Goal: Answer question/provide support

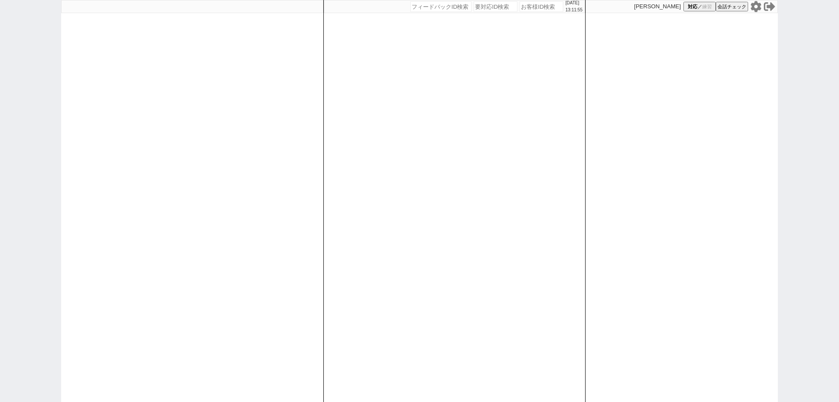
click at [758, 8] on icon at bounding box center [756, 6] width 10 height 11
click at [538, 9] on input "number" at bounding box center [541, 6] width 44 height 10
paste input "612288"
type input "612288"
select select
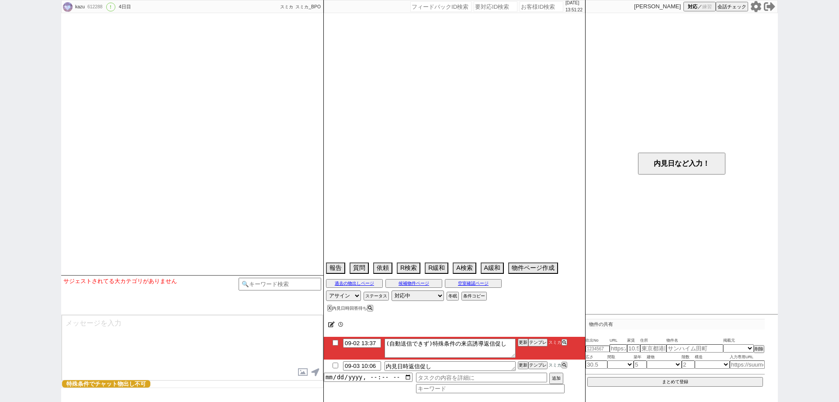
type textarea "建て替えの仮住まいで8ヶ月から1年以内"
select select "2025"
select select "9"
select select "36"
select select "1"
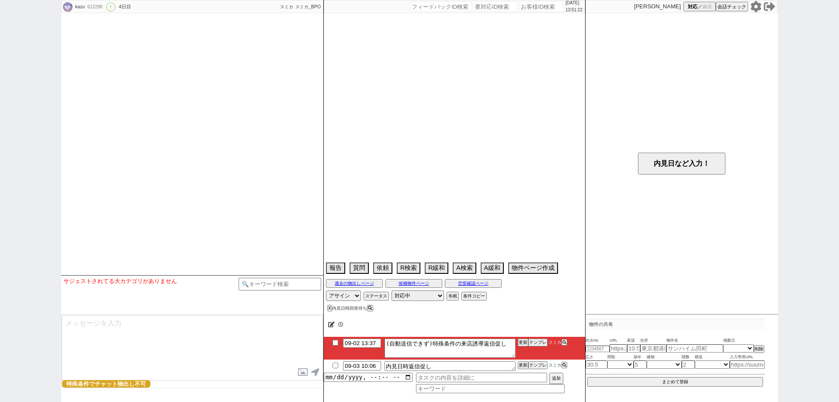
select select "50"
select select "1283"
select select "53"
select select "1331"
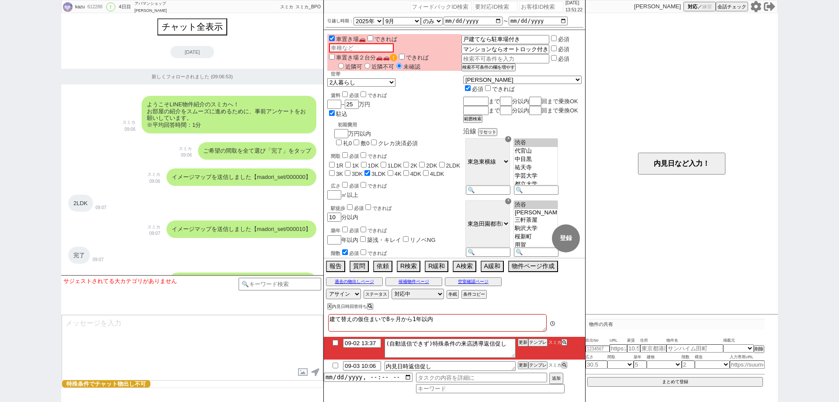
scroll to position [1405, 0]
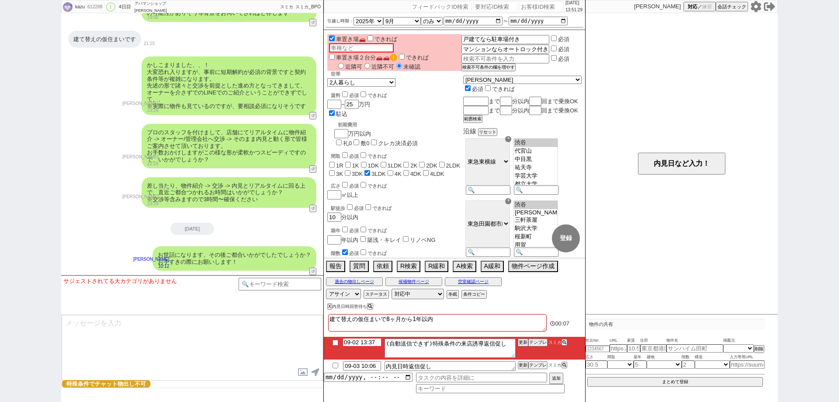
drag, startPoint x: 362, startPoint y: 342, endPoint x: 379, endPoint y: 345, distance: 17.3
click at [362, 342] on input "09-02 13:37" at bounding box center [362, 341] width 38 height 7
type input "09-03 13:37"
click at [531, 330] on div "建て替えの仮住まいで8ヶ月から1年以内" at bounding box center [437, 323] width 218 height 19
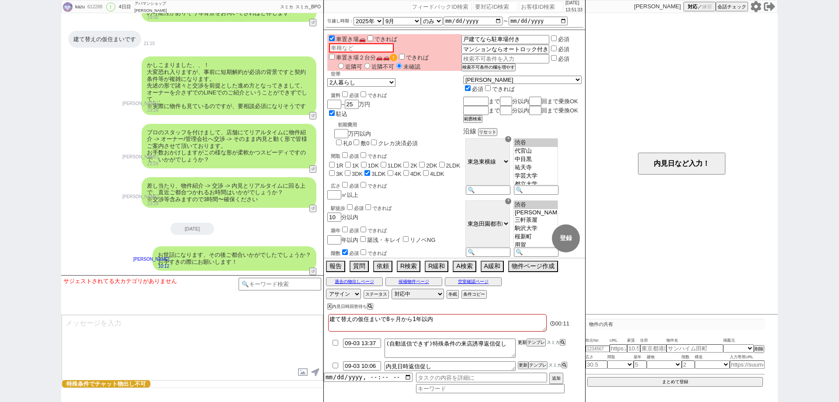
click at [524, 344] on button "更新" at bounding box center [522, 342] width 9 height 6
click at [530, 319] on textarea "建て替えの仮住まいで8ヶ月から1年以内" at bounding box center [437, 322] width 218 height 17
drag, startPoint x: 523, startPoint y: 340, endPoint x: 523, endPoint y: 334, distance: 5.7
click at [523, 339] on button "更新" at bounding box center [522, 342] width 9 height 6
click at [523, 329] on textarea "建て替えの仮住まいで8ヶ月から1年以内" at bounding box center [437, 322] width 218 height 17
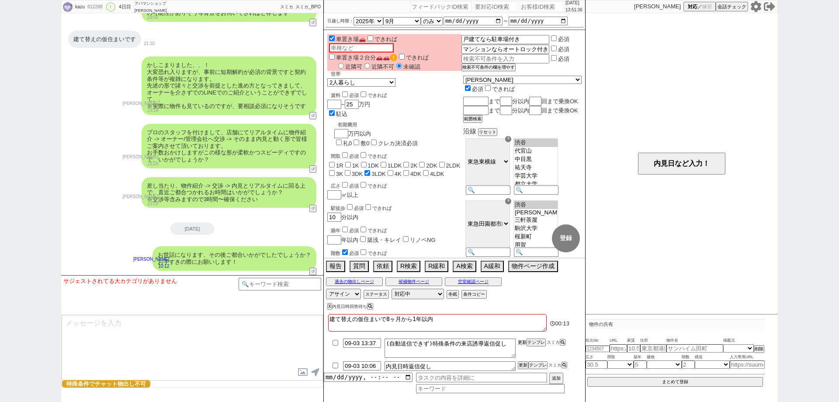
click at [521, 344] on button "更新" at bounding box center [522, 342] width 9 height 6
click at [523, 333] on div at bounding box center [454, 334] width 261 height 3
click at [519, 345] on button "更新" at bounding box center [522, 342] width 9 height 6
click at [522, 325] on textarea "建て替えの仮住まいで8ヶ月から1年以内" at bounding box center [437, 322] width 218 height 17
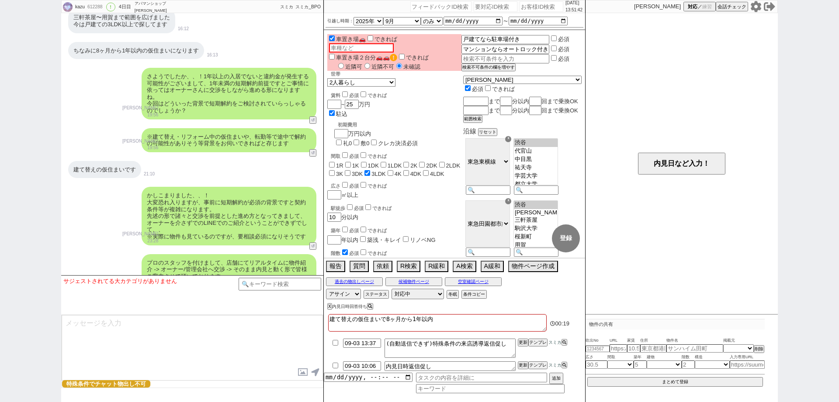
scroll to position [1230, 0]
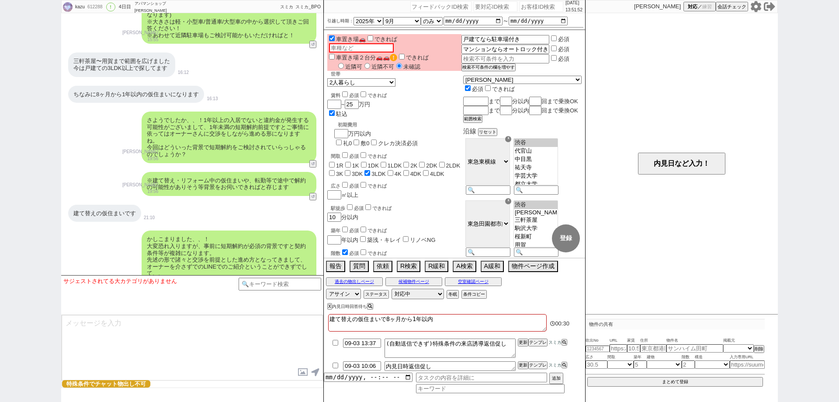
click at [546, 319] on textarea "建て替えの仮住まいで8ヶ月から1年以内" at bounding box center [437, 322] width 218 height 17
click at [522, 359] on li "09-03 13:37 (自動送信できず)特殊条件の来店誘導返信促し 更新 テンプレ スミカ" at bounding box center [454, 365] width 261 height 13
click at [7, 280] on div "kazu 612288 ! 0 4日目 アパマンショップ目黒西口店 冬眠中 自社客 スミカ スミカ_BPO チャット全表示 2025-08-30 新しくフォロ…" at bounding box center [419, 201] width 839 height 402
click at [657, 260] on div "内見日など入力！" at bounding box center [681, 163] width 192 height 301
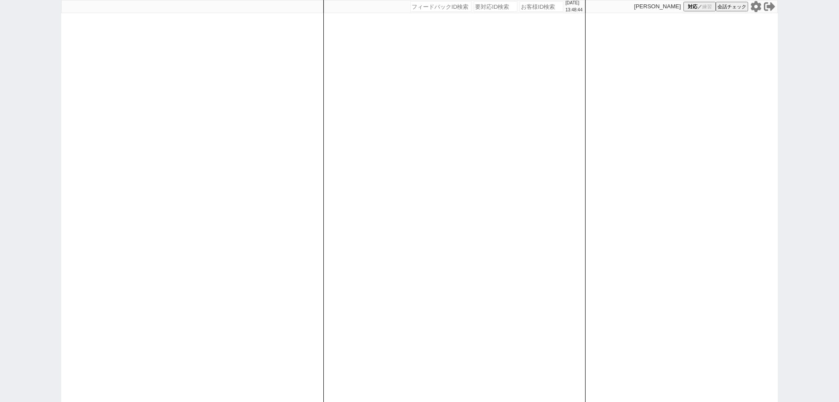
click at [758, 5] on icon at bounding box center [756, 6] width 10 height 11
drag, startPoint x: 0, startPoint y: 74, endPoint x: 116, endPoint y: 64, distance: 116.2
click at [1, 73] on div "[DATE] 14:04:36 候補物件を追加してしてください 紹介した物件一覧 他社物件を追加する 空室確認ページに追加・削除 紹介した物件一覧 他社物件を…" at bounding box center [419, 201] width 839 height 402
click at [532, 6] on input "number" at bounding box center [541, 6] width 44 height 10
paste input "611747"
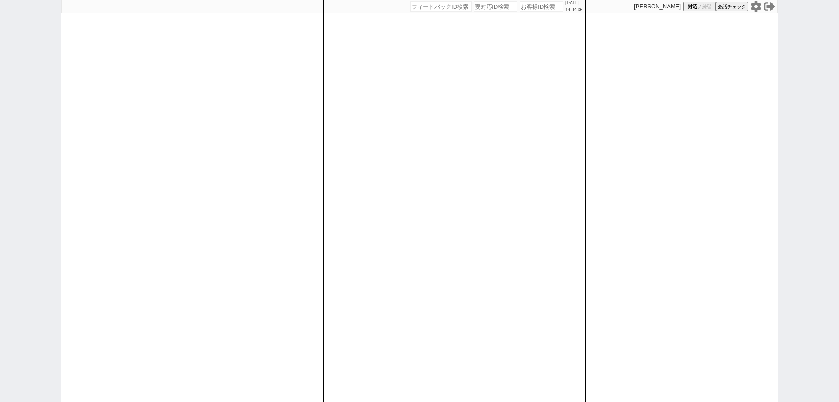
type input "611747"
select select "1"
select select "2"
select select
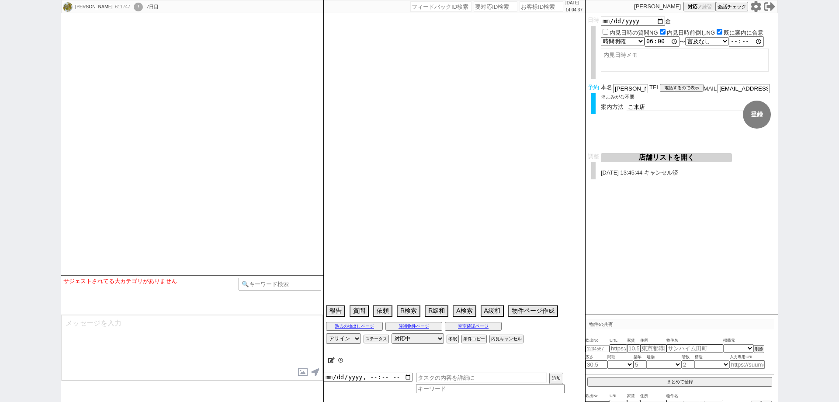
select select "2025"
select select "9"
select select "36"
select select "0"
select select "29"
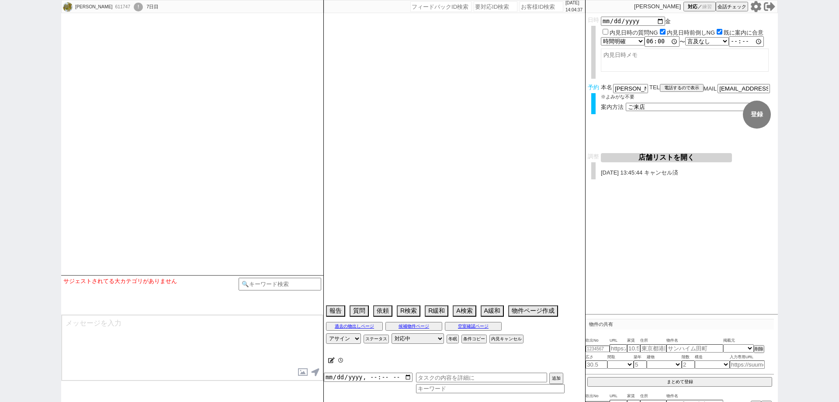
select select "886"
select select "30"
select select "926"
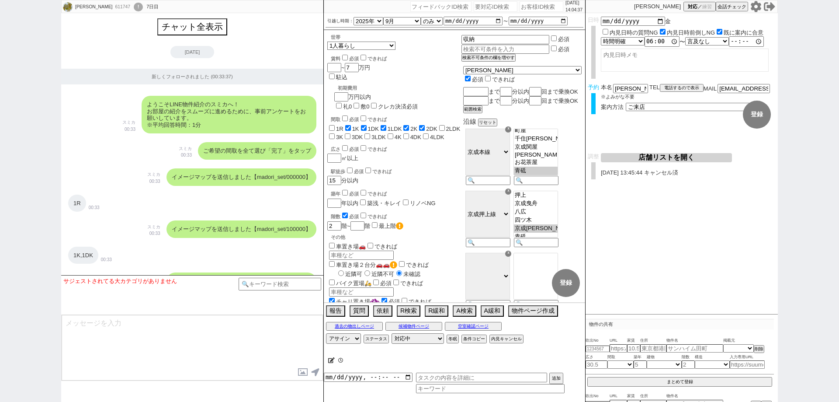
scroll to position [33, 0]
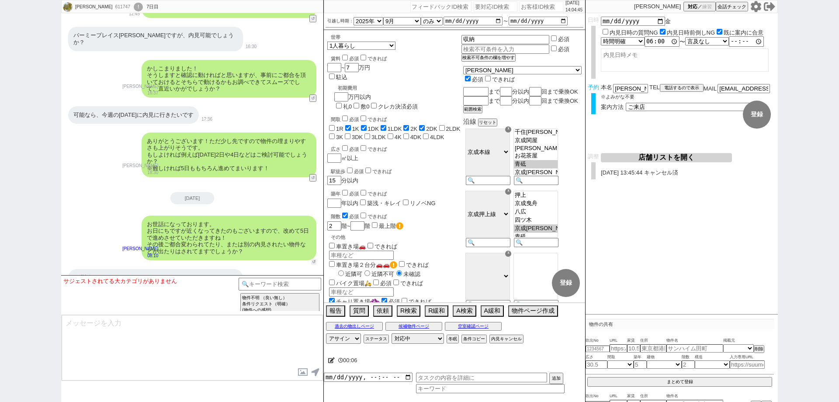
click at [314, 259] on button "↺" at bounding box center [313, 262] width 5 height 6
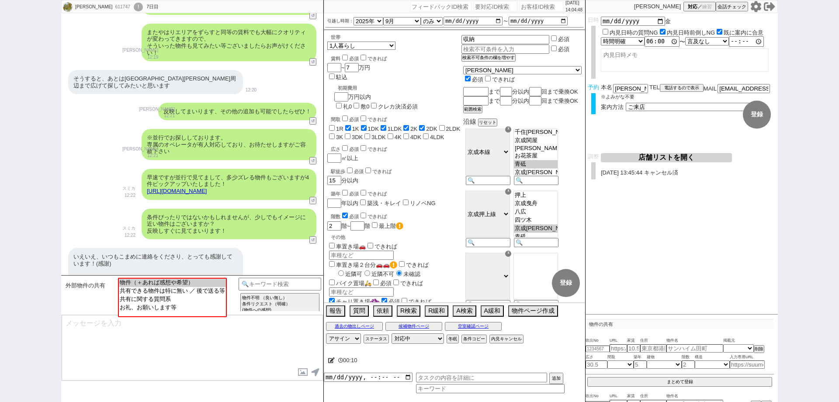
scroll to position [6383, 0]
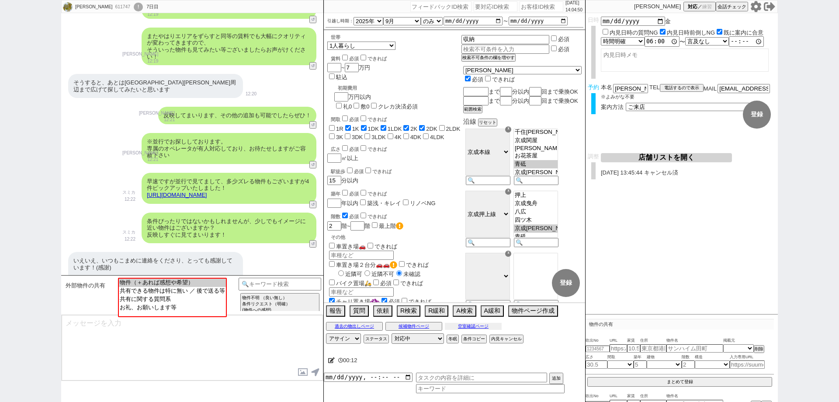
click at [481, 322] on button "空室確認ページ" at bounding box center [473, 325] width 57 height 7
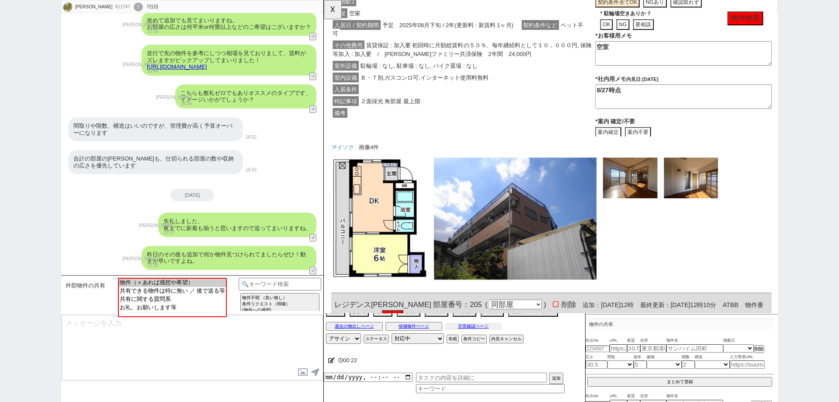
scroll to position [5422, 0]
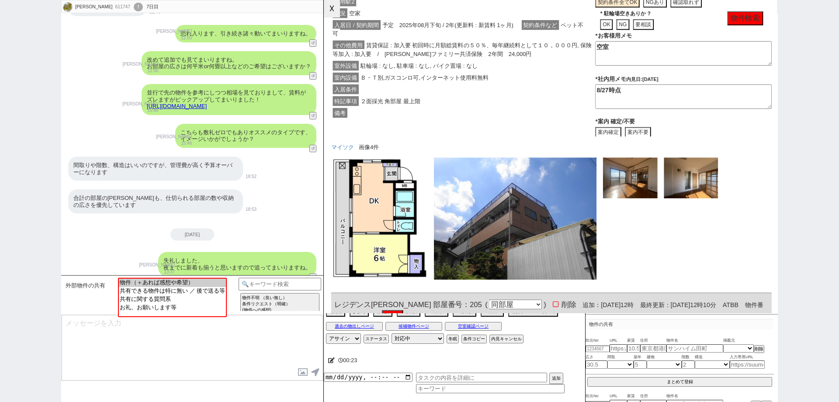
click at [332, 12] on button "☓" at bounding box center [332, 8] width 16 height 17
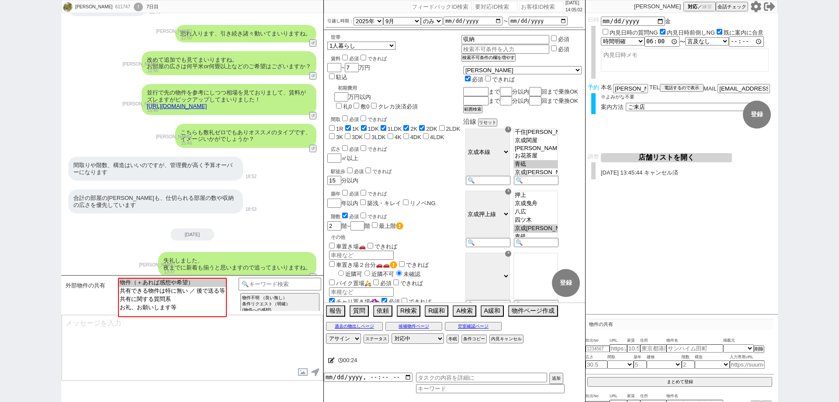
click at [112, 7] on div "611747" at bounding box center [122, 6] width 20 height 7
copy div "611747"
click at [134, 6] on div "!" at bounding box center [138, 7] width 9 height 9
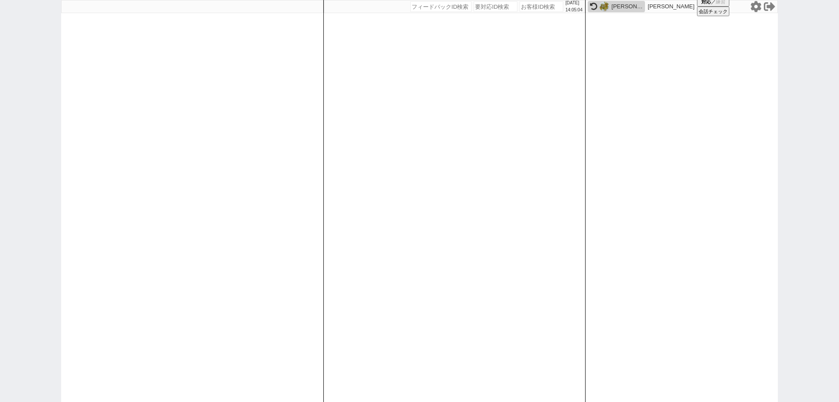
click at [524, 8] on input "number" at bounding box center [541, 6] width 44 height 10
paste input "611747"
type input "611747"
select select "1"
select select "2"
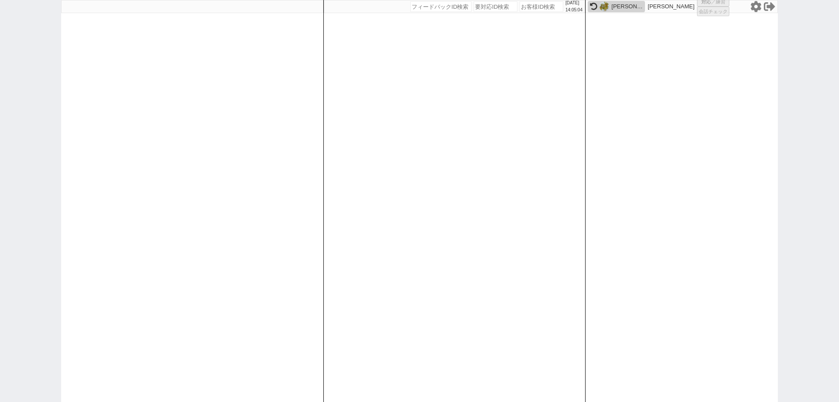
select select
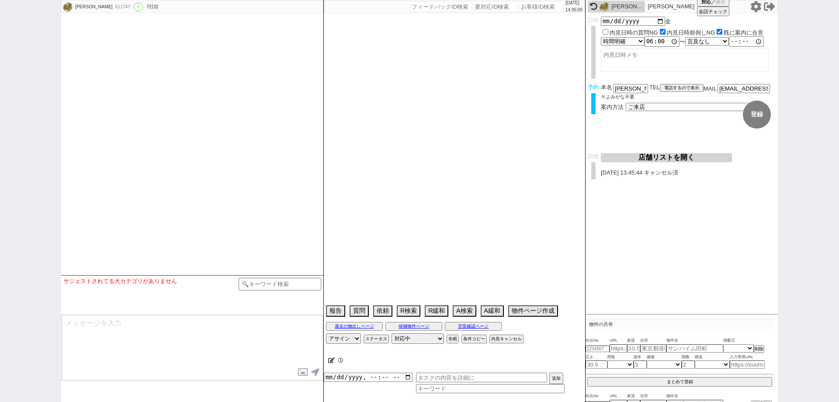
select select "2025"
select select "9"
select select "36"
select select "0"
select select "29"
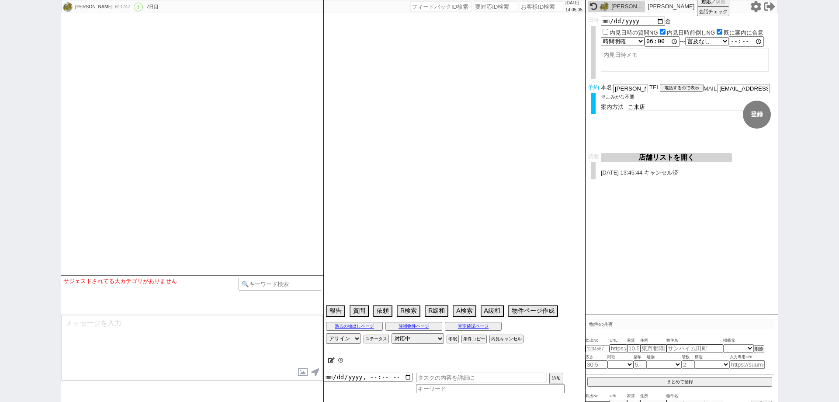
select select "886"
select select "30"
select select "926"
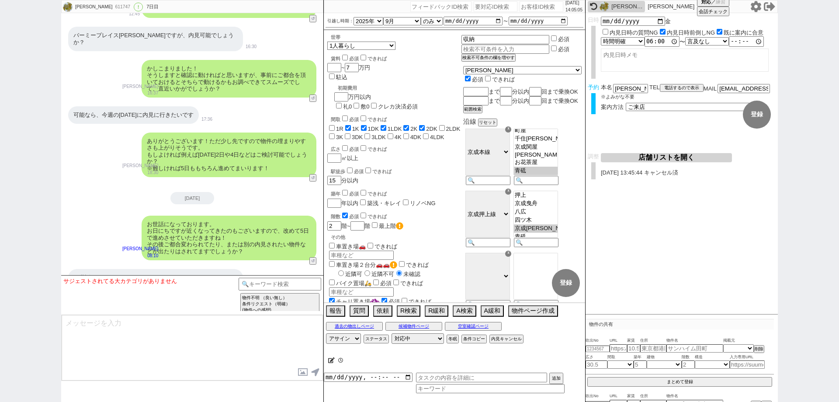
scroll to position [33, 0]
drag, startPoint x: 0, startPoint y: 331, endPoint x: 174, endPoint y: 312, distance: 175.0
click at [2, 329] on div "[PERSON_NAME] 611747 ! 0 7日目 冬眠中 自社客 スミカ スミカ_BPO チャット全表示 [DATE] 新しくフォローされました (0…" at bounding box center [419, 201] width 839 height 402
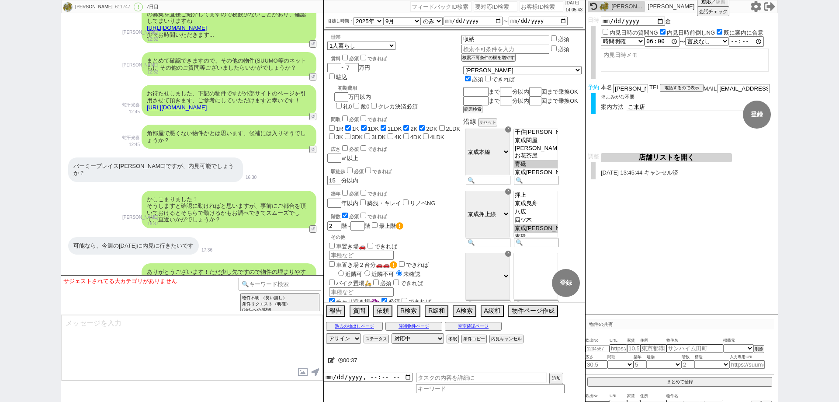
scroll to position [6776, 0]
click at [314, 307] on button "↺" at bounding box center [313, 310] width 5 height 6
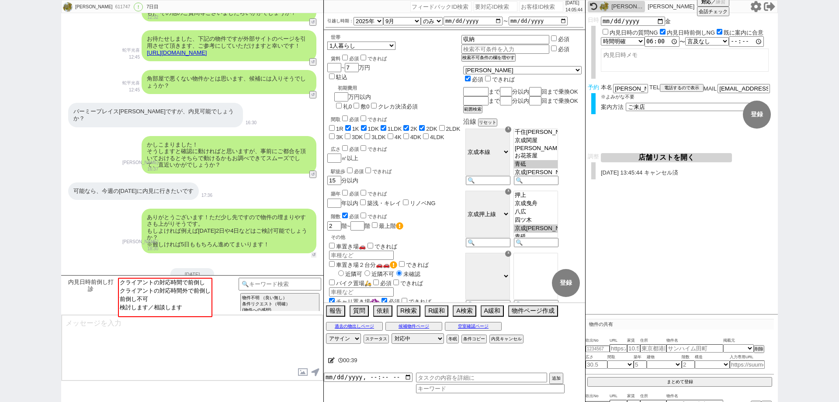
scroll to position [6907, 0]
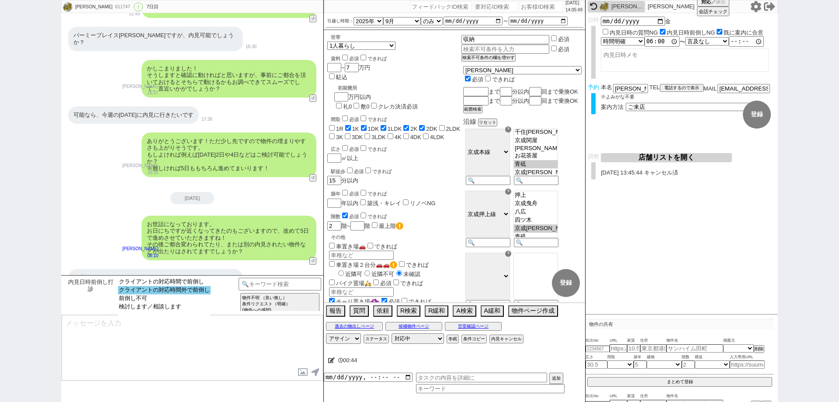
select select "クライアントの対応時間外で前倒し"
click at [207, 294] on option "クライアントの対応時間外で前倒し" at bounding box center [164, 298] width 93 height 8
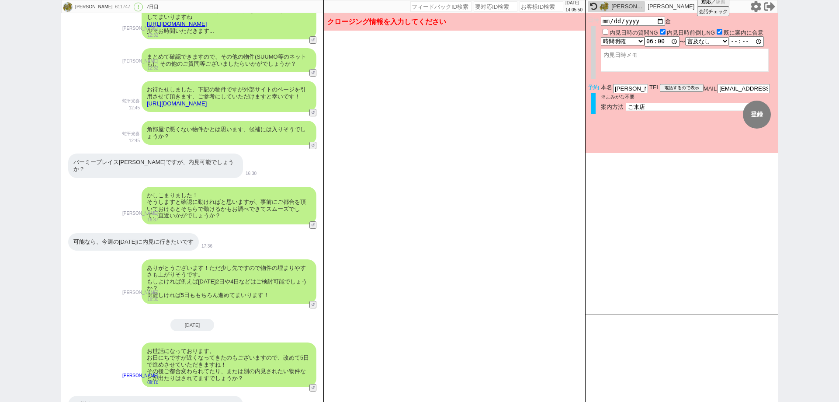
click at [713, 117] on button "変更 なし" at bounding box center [720, 114] width 28 height 28
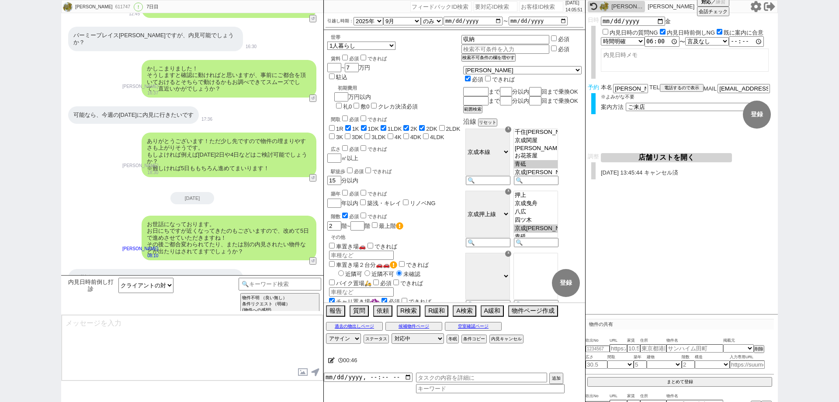
type textarea "ありがとうございます、ただすみません、一応16時半以降などとなりますとお部屋が暗い/オーナー様の鍵の取り扱い時間ではない場合がある、等でオススメはしておらず、、"
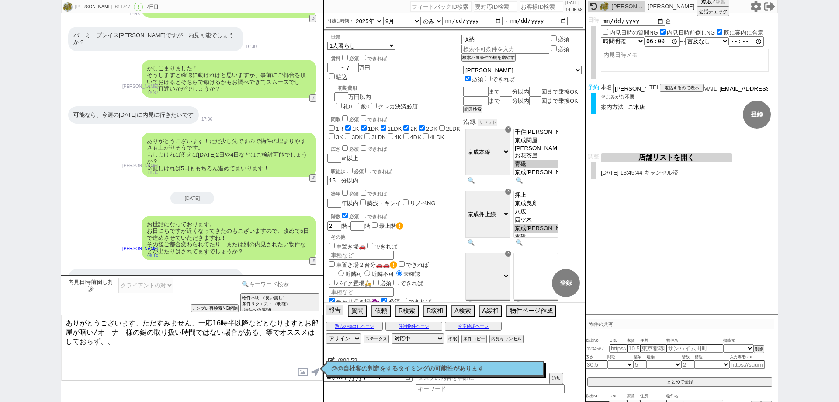
click at [338, 305] on button "報告" at bounding box center [334, 310] width 17 height 10
click at [0, 0] on div "接客報告 開発報告 テンプレ報告 FBの種類を選んでください ミス以外 条件入力 カテゴリ選択 状況入力 会話成り立たない・吹き出しミス 誤字脱字、言い回し、…" at bounding box center [0, 0] width 0 height 0
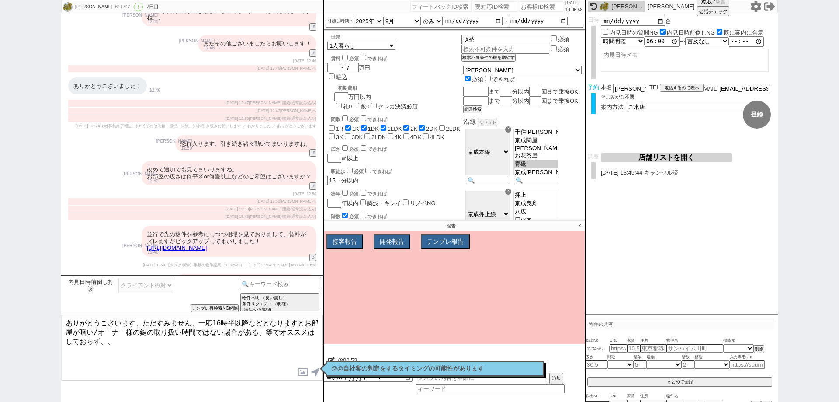
click at [337, 309] on div "接客報告 開発報告 テンプレ報告 FBの種類を選んでください ミス以外 条件入力 カテゴリ選択 状況入力 会話成り立たない・吹き出しミス 誤字脱字、言い回し、…" at bounding box center [454, 288] width 260 height 109
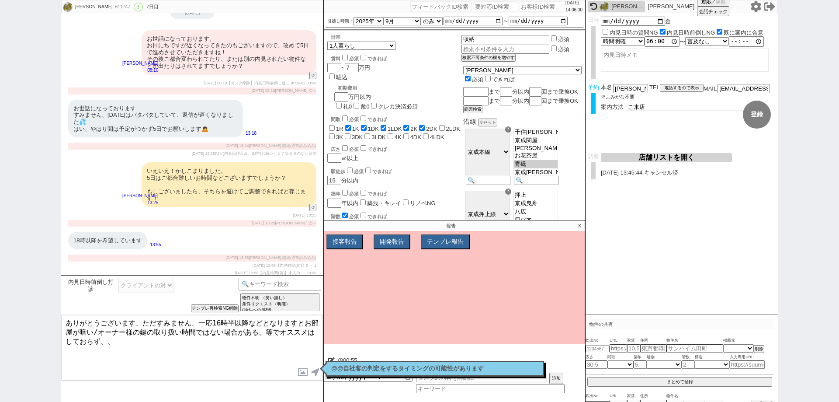
scroll to position [9321, 0]
drag, startPoint x: 494, startPoint y: 368, endPoint x: 321, endPoint y: 367, distance: 173.0
click at [325, 367] on div "@@自社客の判定をするタイミングの可能性があります 読んだ" at bounding box center [434, 368] width 218 height 16
copy p "@@自社客の判定をするタイミングの可能性があります"
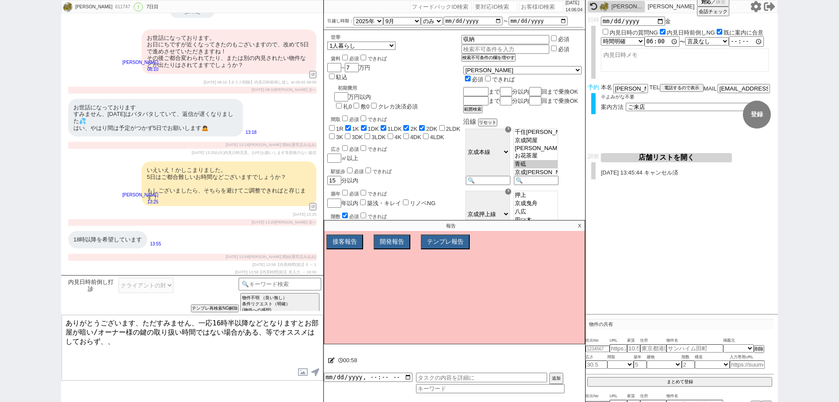
drag, startPoint x: 270, startPoint y: 338, endPoint x: 300, endPoint y: 348, distance: 31.4
click at [270, 337] on textarea "ありがとうございます、ただすみません、一応16時半以降などとなりますとお部屋が暗い/オーナー様の鍵の取り扱い時間ではない場合がある、等でオススメはしておらず、、" at bounding box center [192, 348] width 261 height 66
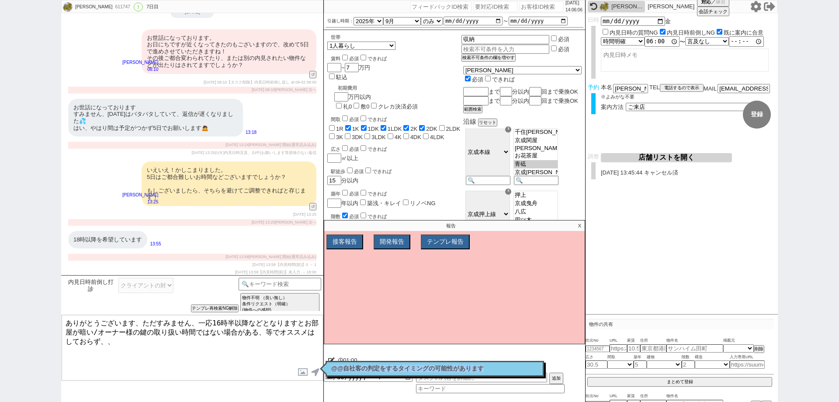
copy p "@@自社客の判定をするタイミングの可能性があります"
drag, startPoint x: 331, startPoint y: 368, endPoint x: 488, endPoint y: 368, distance: 157.3
click at [488, 368] on div "@@自社客の判定をするタイミングの可能性があります 読んだ" at bounding box center [434, 368] width 218 height 16
click at [283, 351] on textarea "ありがとうございます、ただすみません、一応16時半以降などとなりますとお部屋が暗い/オーナー様の鍵の取り扱い時間ではない場合がある、等でオススメはしておらず、、" at bounding box center [192, 348] width 261 height 66
click at [440, 239] on button "テンプレ報告" at bounding box center [444, 241] width 47 height 13
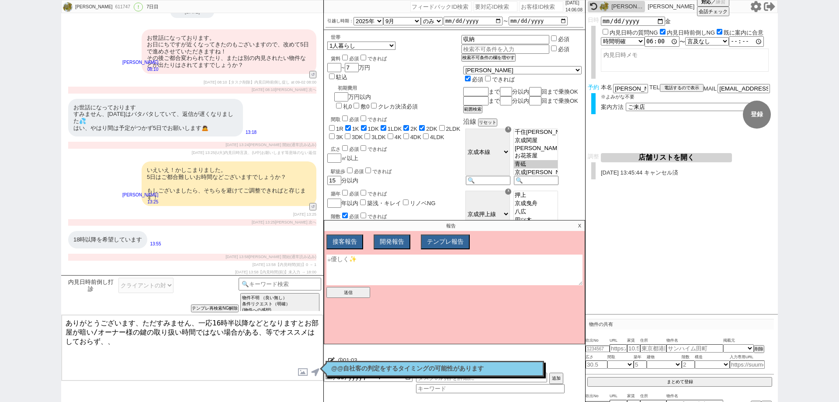
click at [429, 270] on textarea at bounding box center [454, 269] width 256 height 31
paste textarea "@@自社客の判定をするタイミングの可能性があります"
type textarea "@@自社客の判定をするタイミングの可能性があります ここの備考不要なので削除お願いしたいです！"
click at [435, 242] on button "テンプレ報告" at bounding box center [444, 241] width 47 height 13
click at [363, 291] on button "送信" at bounding box center [348, 292] width 44 height 11
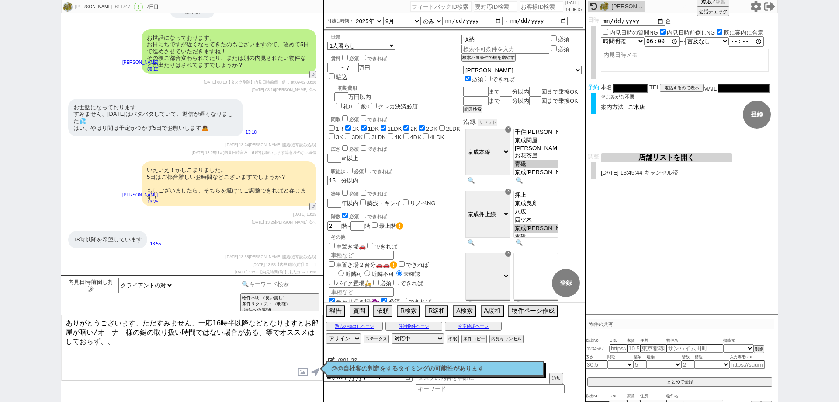
click at [339, 366] on p "@@自社客の判定をするタイミングの可能性があります" at bounding box center [434, 368] width 207 height 7
drag, startPoint x: 215, startPoint y: 322, endPoint x: 202, endPoint y: 322, distance: 13.1
click at [202, 322] on textarea "ありがとうございます、ただすみません、一応16時半以降などとなりますとお部屋が暗い/オーナー様の鍵の取り扱い時間ではない場合がある、等でオススメはしておらず、、" at bounding box center [192, 348] width 261 height 66
drag, startPoint x: 233, startPoint y: 322, endPoint x: 237, endPoint y: 350, distance: 27.8
click at [237, 350] on textarea "ありがとうございます、ただすみません、6時半以降などとなりますとお部屋が暗い/オーナー様の鍵の取り扱い時間ではない場合がある、等でオススメはしておらず、、" at bounding box center [192, 348] width 261 height 66
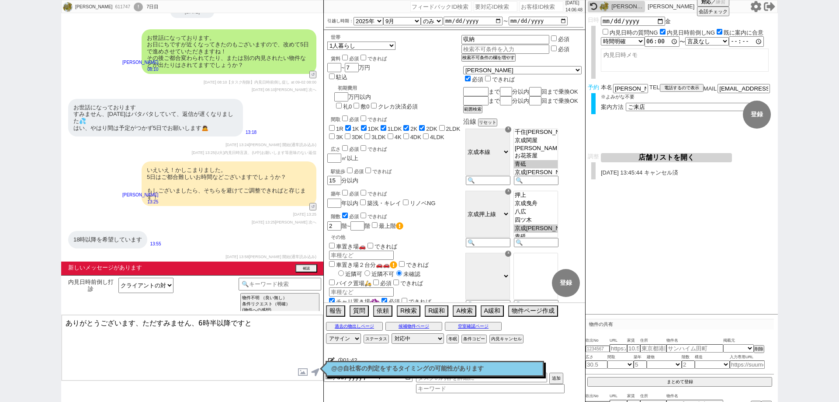
scroll to position [9376, 0]
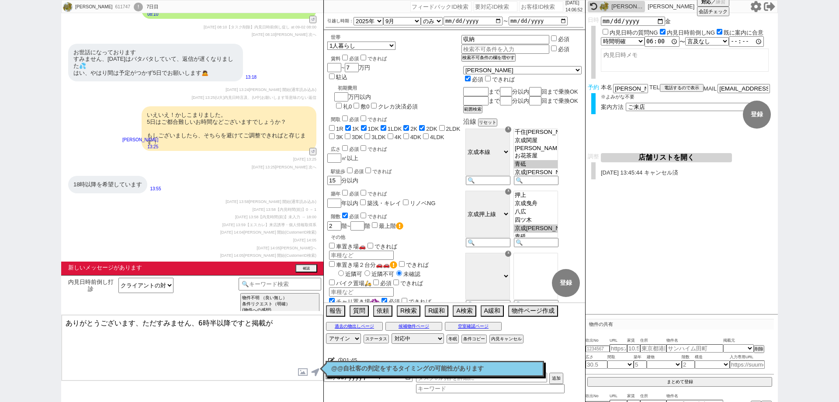
click at [291, 336] on textarea "ありがとうございます、ただすみません、6時半以降ですと掲載が" at bounding box center [192, 348] width 261 height 66
click at [297, 322] on textarea "ありがとうございます、ただすみません、6時半以降ですと掲載が" at bounding box center [192, 348] width 261 height 66
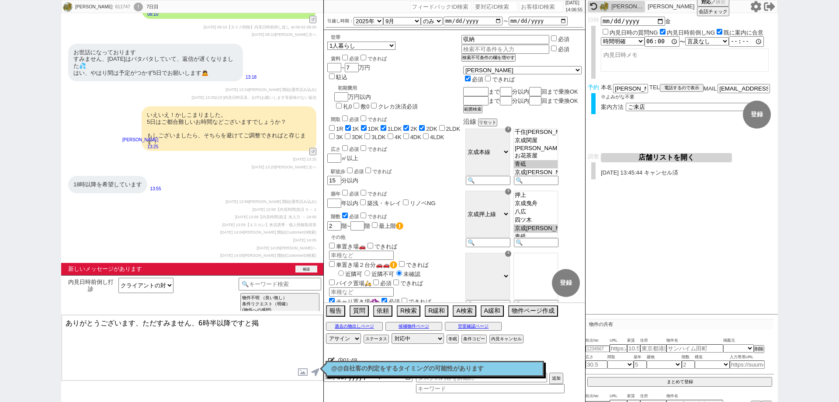
click at [307, 266] on button "確認" at bounding box center [306, 268] width 22 height 7
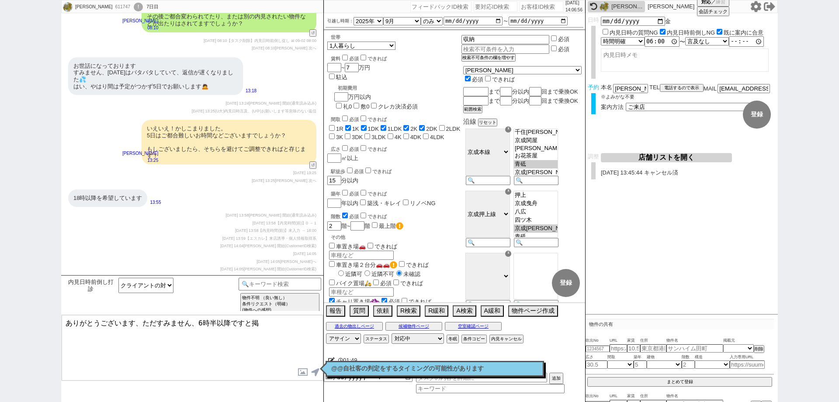
click at [344, 366] on p "@@自社客の判定をするタイミングの可能性があります" at bounding box center [434, 368] width 207 height 7
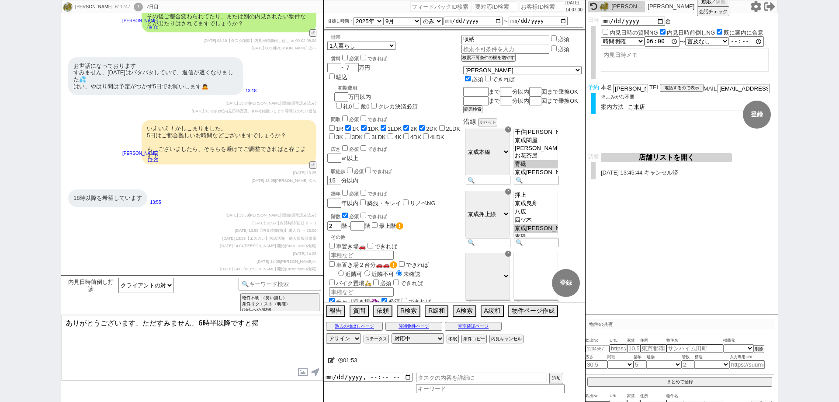
click at [0, 325] on div "[PERSON_NAME] 611747 ! 0 7日目 冬眠中 自社客 スミカ スミカ_BPO チャット全表示 [DATE] 新しくフォローされました (0…" at bounding box center [419, 201] width 839 height 402
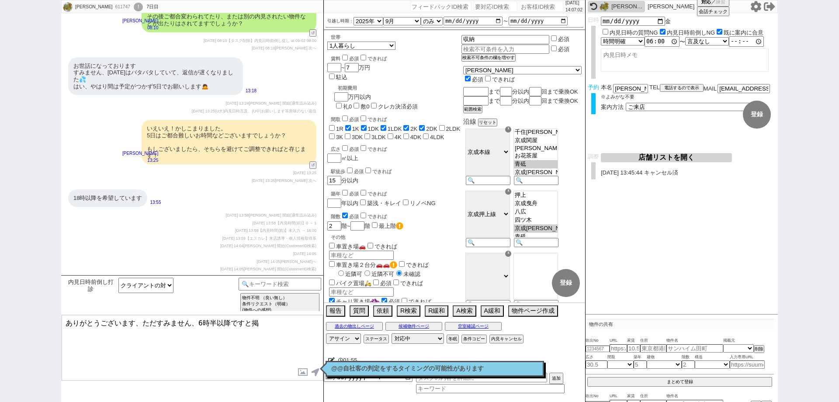
click at [199, 319] on textarea "ありがとうございます、ただすみません、6時半以降ですと掲" at bounding box center [192, 348] width 261 height 66
click at [281, 324] on textarea "ありがとうございます、ただすみません、16時半以降ですと掲" at bounding box center [192, 348] width 261 height 66
drag, startPoint x: 218, startPoint y: 325, endPoint x: 201, endPoint y: 324, distance: 17.1
click at [201, 324] on textarea "ありがとうございます、ただすみません、16時半以降ですと管理の" at bounding box center [192, 348] width 261 height 66
drag, startPoint x: 230, startPoint y: 321, endPoint x: 213, endPoint y: 321, distance: 17.5
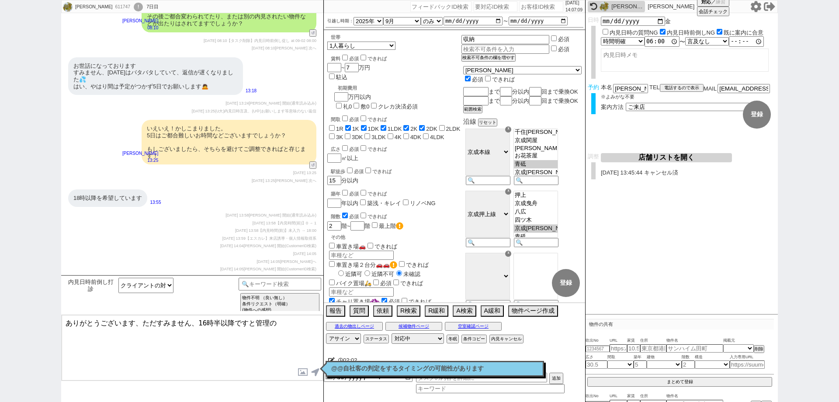
click at [213, 321] on textarea "ありがとうございます、ただすみません、16時半以降ですと管理の" at bounding box center [192, 348] width 261 height 66
click at [224, 339] on textarea "ありがとうございます、ただすみません、16時半以降ですと管理の" at bounding box center [192, 348] width 261 height 66
drag, startPoint x: 218, startPoint y: 319, endPoint x: 204, endPoint y: 318, distance: 14.0
click at [204, 318] on textarea "ありがとうございます、ただすみません、16時半以降ですと管理の" at bounding box center [192, 348] width 261 height 66
click at [140, 322] on textarea "ありがとうございます、ただすみません、18時以降ですと管理の" at bounding box center [192, 348] width 261 height 66
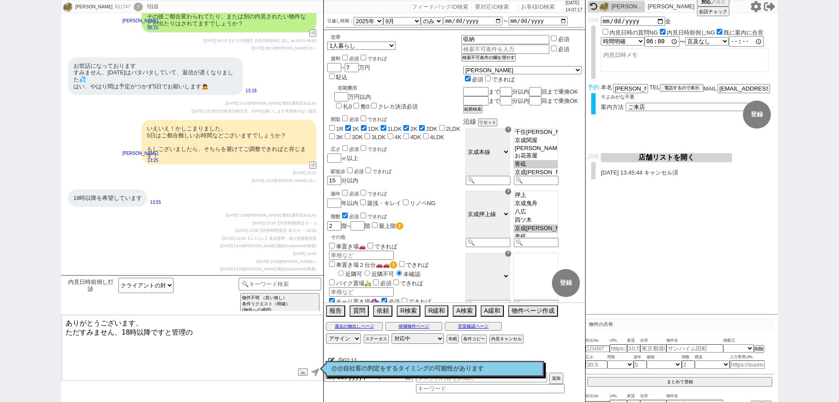
click at [137, 321] on textarea "ありがとうございます、 ただすみません、18時以降ですと管理の" at bounding box center [192, 348] width 261 height 66
drag, startPoint x: 134, startPoint y: 319, endPoint x: 0, endPoint y: 298, distance: 135.4
click at [0, 298] on div "[PERSON_NAME] 611747 ! 0 7日目 冬眠中 自社客 スミカ スミカ_BPO チャット全表示 [DATE] 新しくフォローされました (0…" at bounding box center [419, 201] width 839 height 402
drag, startPoint x: 143, startPoint y: 323, endPoint x: 13, endPoint y: 298, distance: 132.7
click at [20, 299] on div "[PERSON_NAME] 611747 ! 0 7日目 冬眠中 自社客 スミカ スミカ_BPO チャット全表示 [DATE] 新しくフォローされました (0…" at bounding box center [419, 201] width 839 height 402
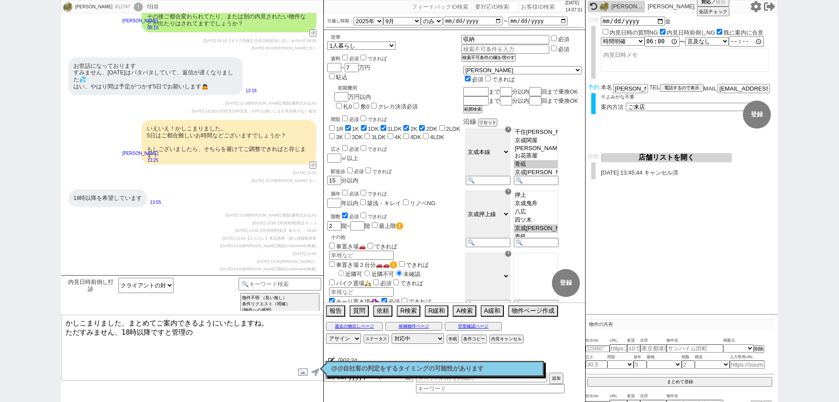
type textarea "かしこまりました、まとめてご案内できるようにいたしますね。 ただすみません、18時以降ですと管理の"
click at [343, 323] on button "過去の物出しページ" at bounding box center [354, 325] width 57 height 7
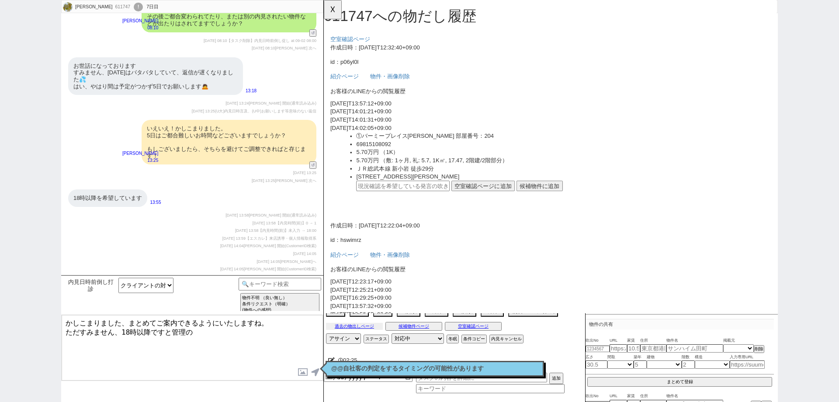
scroll to position [0, 0]
drag, startPoint x: 146, startPoint y: 244, endPoint x: 91, endPoint y: 239, distance: 55.3
click at [91, 278] on div "その他ライオンズマンション、パークハイツ [PERSON_NAME] 、 [PERSON_NAME][GEOGRAPHIC_DATA]、 [PERSON_NA…" at bounding box center [155, 293] width 175 height 31
copy div "ライオンズマンション"
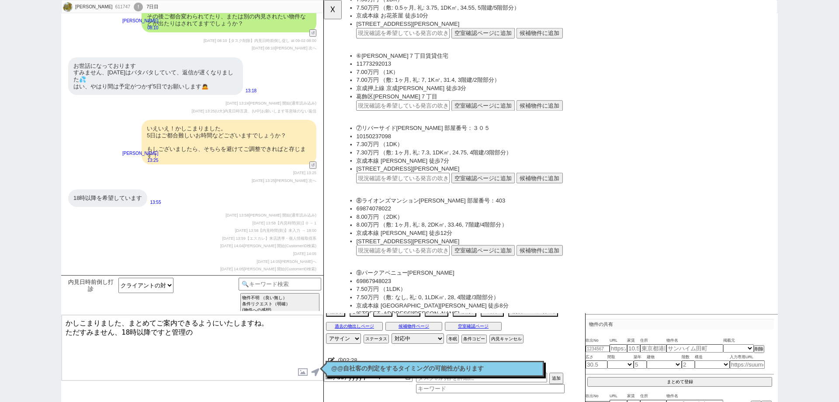
scroll to position [1401, 0]
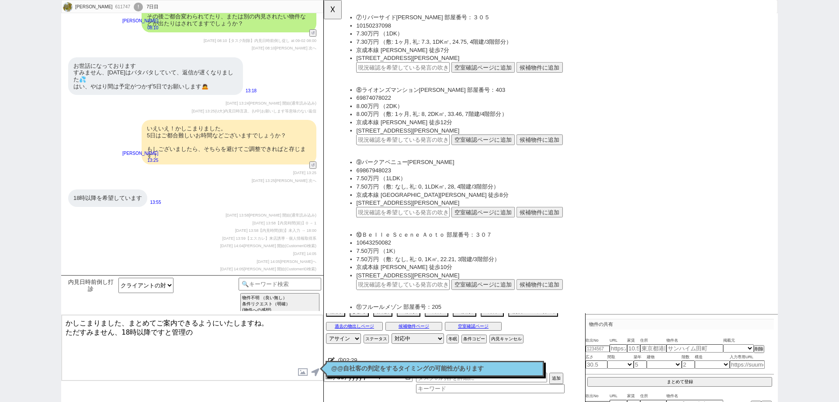
click at [182, 278] on div "その他ライオンズマンション、パークハイツ [PERSON_NAME] 、 [PERSON_NAME][GEOGRAPHIC_DATA]、 [PERSON_NA…" at bounding box center [155, 293] width 175 height 31
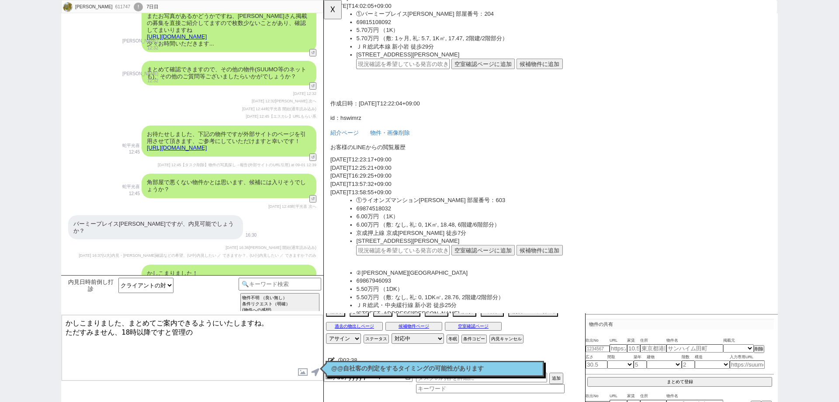
scroll to position [8620, 0]
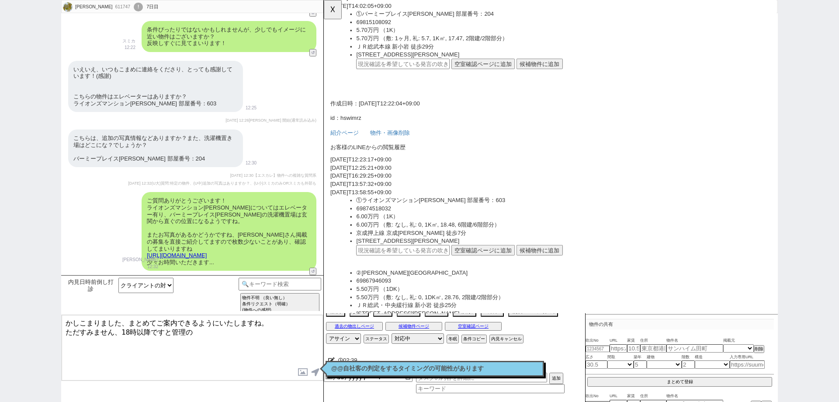
click at [401, 263] on input "text" at bounding box center [409, 268] width 100 height 11
paste input "36933317"
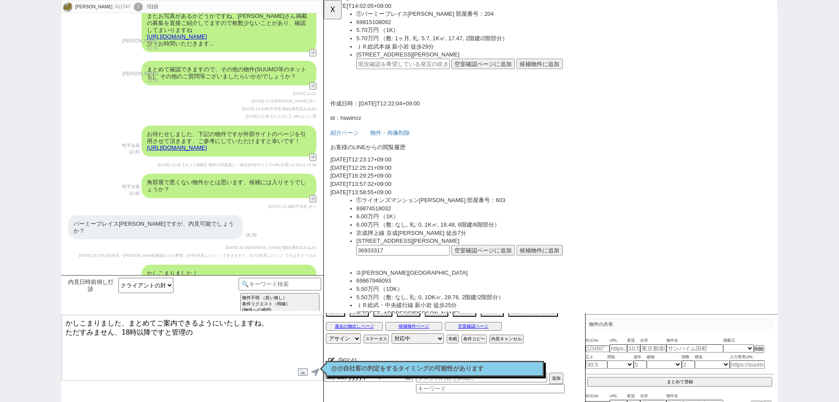
scroll to position [9057, 0]
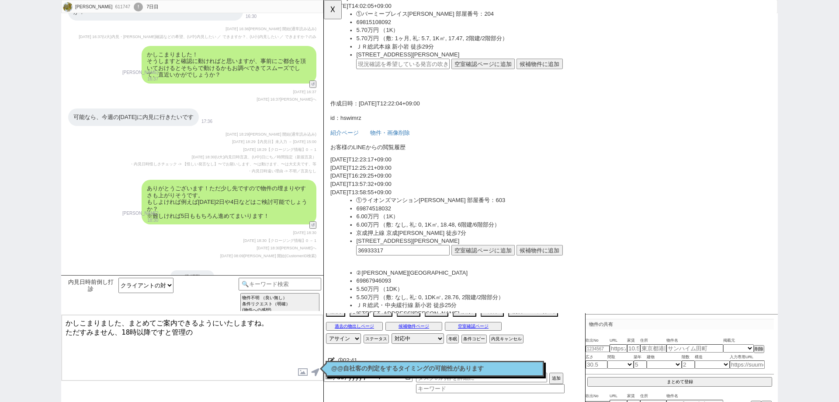
type input "36933317"
click at [504, 266] on button "空室確認ページに追加" at bounding box center [495, 268] width 68 height 11
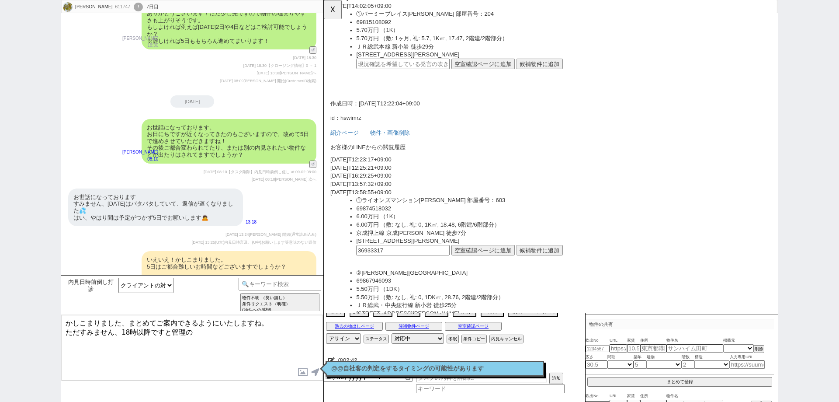
scroll to position [9363, 0]
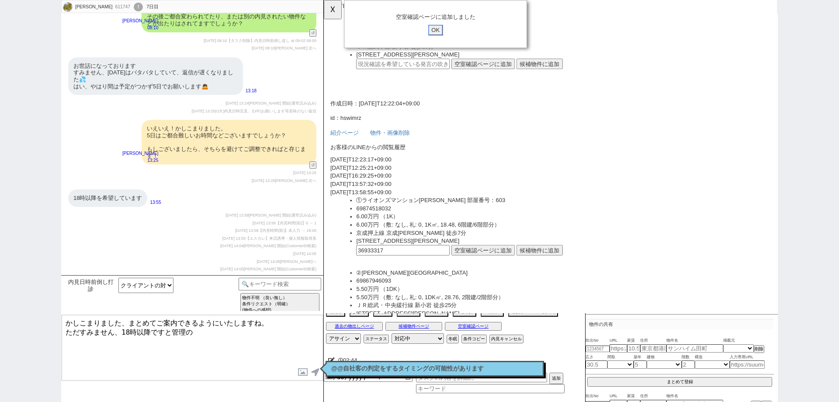
click at [446, 28] on input "OK" at bounding box center [444, 32] width 16 height 11
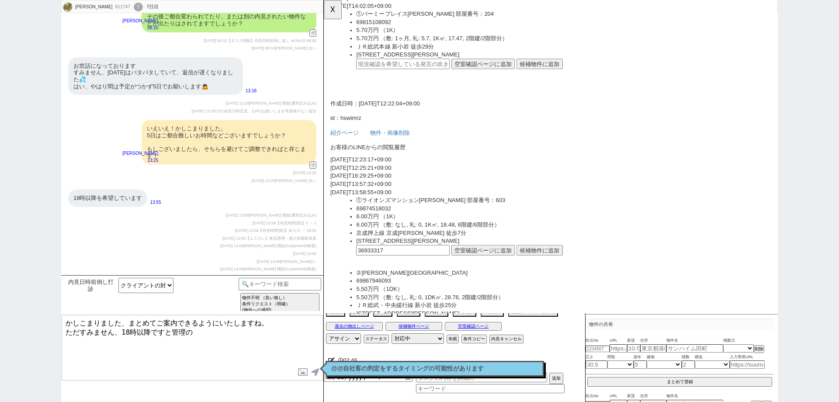
drag, startPoint x: 155, startPoint y: 245, endPoint x: 197, endPoint y: 247, distance: 42.4
click at [197, 278] on div "その他ライオンズマンション、パークハイツ [PERSON_NAME] 、 [PERSON_NAME][GEOGRAPHIC_DATA]、 [PERSON_NA…" at bounding box center [155, 293] width 175 height 31
copy div "パークハイツ [PERSON_NAME]"
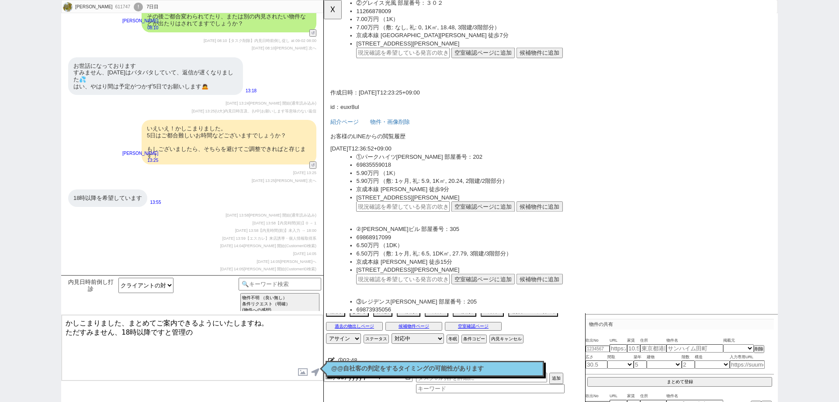
click at [191, 278] on div "その他ライオンズマンション、パークハイツ [PERSON_NAME] 、 [PERSON_NAME][GEOGRAPHIC_DATA]、 [PERSON_NA…" at bounding box center [155, 293] width 175 height 31
click at [453, 218] on input "text" at bounding box center [409, 221] width 100 height 11
paste input "36933317"
type input "36933317"
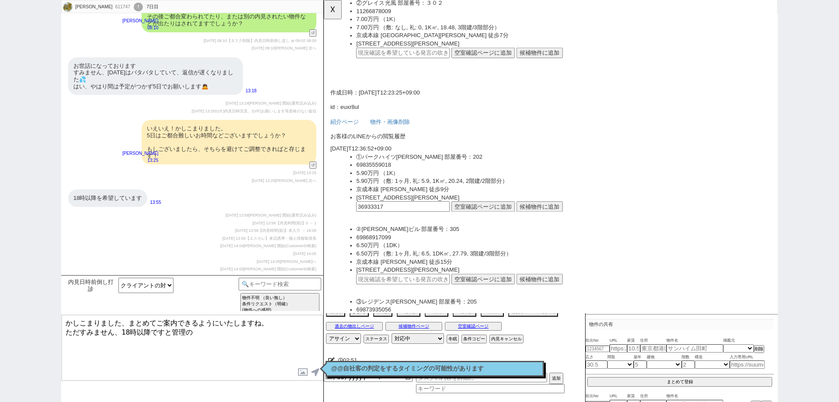
click at [474, 220] on button "空室確認ページに追加" at bounding box center [495, 221] width 68 height 11
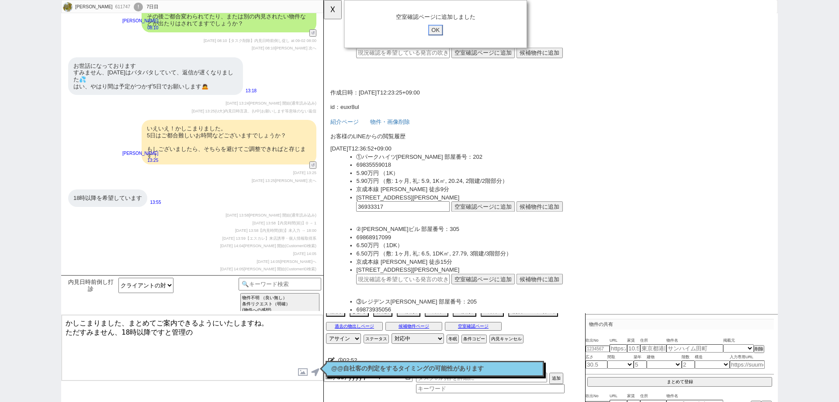
click at [447, 30] on input "OK" at bounding box center [444, 32] width 16 height 11
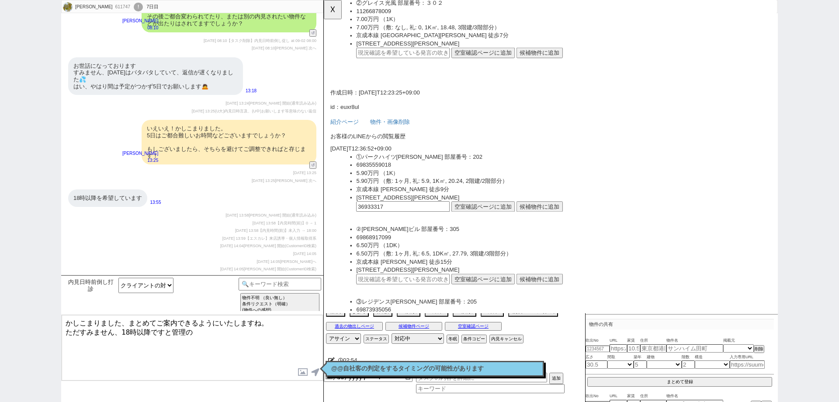
drag, startPoint x: 215, startPoint y: 246, endPoint x: 229, endPoint y: 247, distance: 14.5
click at [228, 278] on div "その他ライオンズマンション、パークハイツ [PERSON_NAME] 、 [PERSON_NAME][GEOGRAPHIC_DATA]、 [PERSON_NA…" at bounding box center [155, 293] width 175 height 31
copy div "[PERSON_NAME] ビル"
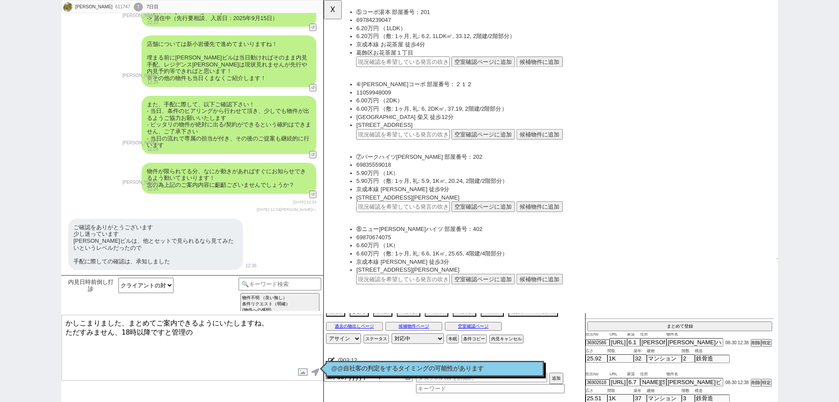
scroll to position [4378, 0]
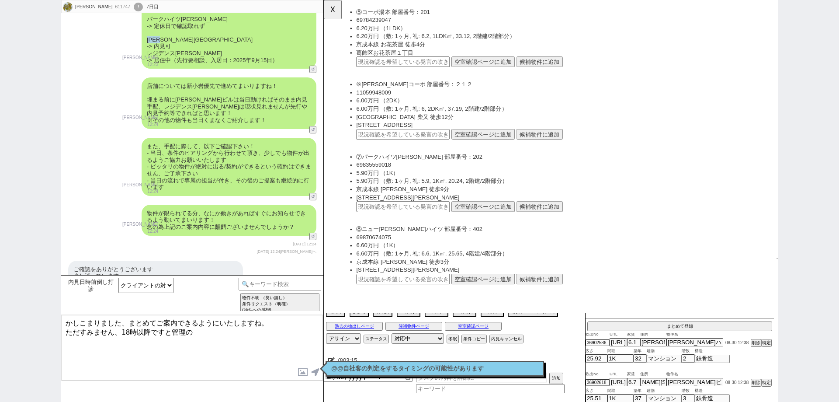
drag, startPoint x: 171, startPoint y: 31, endPoint x: 145, endPoint y: 32, distance: 25.8
click at [145, 32] on div "早速確認に動きまして、お問い合わせの件は以下となっておりまして、 [URL][DOMAIN_NAME] パークハイツ[GEOGRAPHIC_DATA][PER…" at bounding box center [229, 26] width 175 height 86
copy div "[PERSON_NAME][GEOGRAPHIC_DATA]"
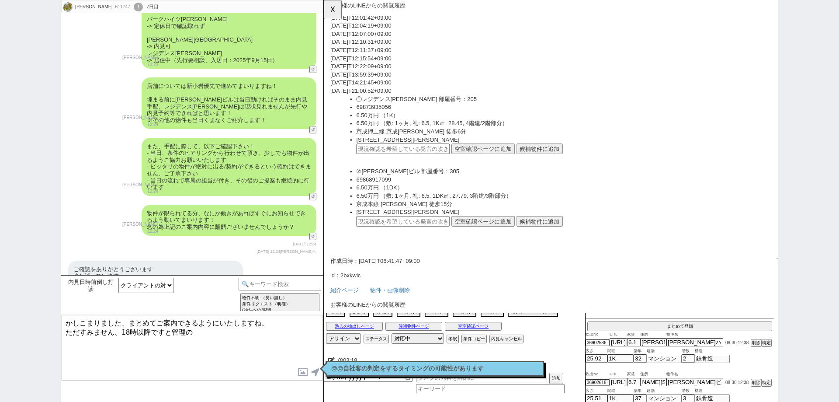
scroll to position [4509, 0]
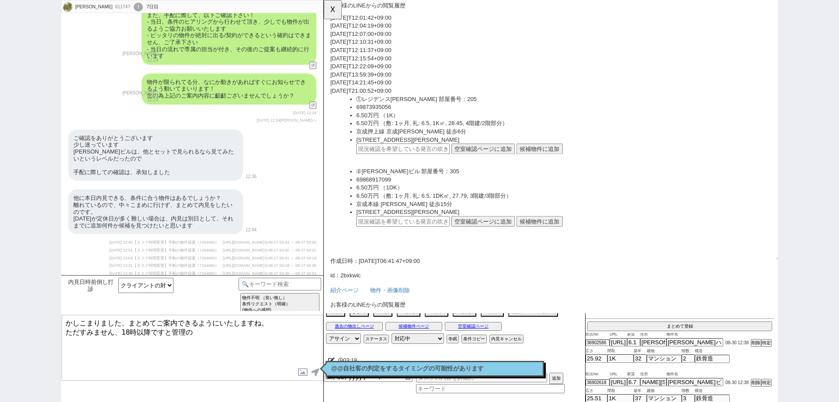
click at [205, 168] on div "ご確認をありがとうございます 少し迷っています [PERSON_NAME]ビルは、他とセットで見られるなら見てみたいというレベルだったので 手配に際しての確認…" at bounding box center [155, 155] width 175 height 52
click at [440, 237] on input "text" at bounding box center [409, 237] width 100 height 11
paste input "36876573"
type input "36876573"
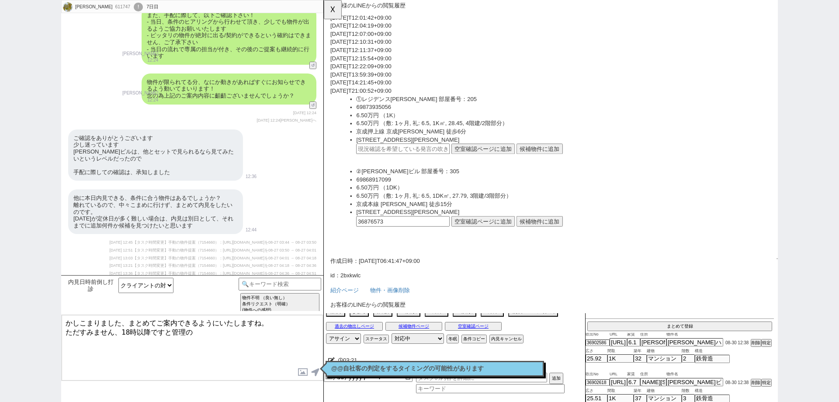
click at [479, 239] on button "空室確認ページに追加" at bounding box center [495, 237] width 68 height 11
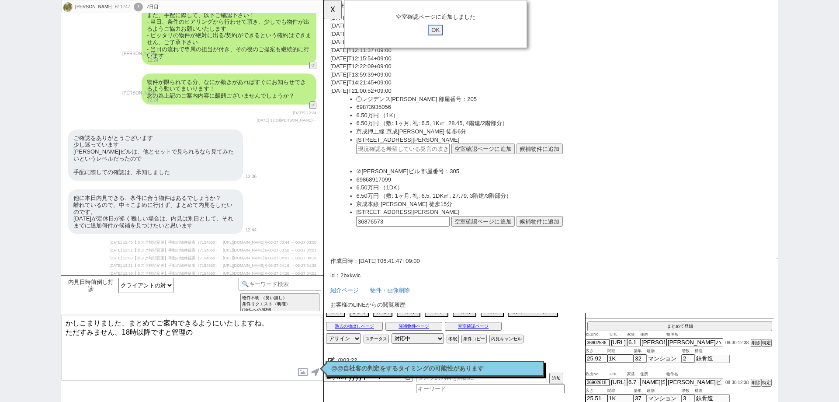
click at [444, 31] on input "OK" at bounding box center [444, 32] width 16 height 11
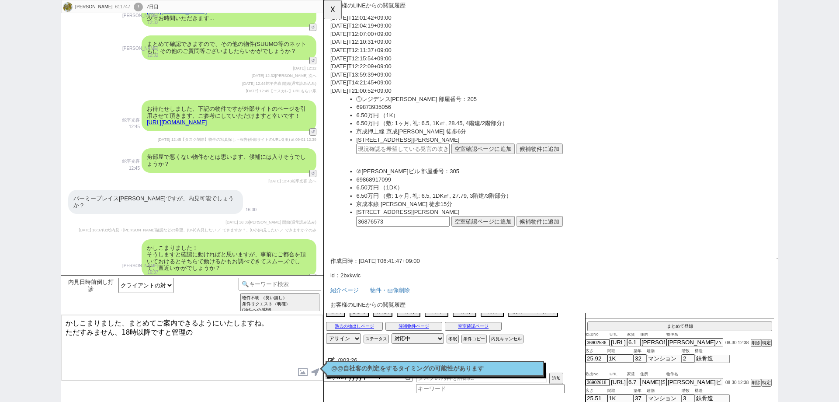
scroll to position [9363, 0]
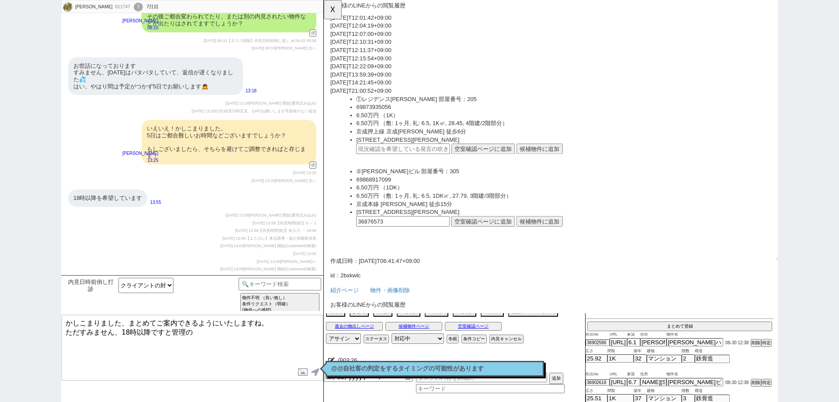
drag, startPoint x: 255, startPoint y: 165, endPoint x: 263, endPoint y: 268, distance: 103.4
drag, startPoint x: 101, startPoint y: 251, endPoint x: 71, endPoint y: 252, distance: 30.2
click at [71, 278] on div "その他ライオンズマンション、パークハイツ [PERSON_NAME] 、 [PERSON_NAME][GEOGRAPHIC_DATA]、 [PERSON_NA…" at bounding box center [155, 293] width 175 height 31
copy div "[PERSON_NAME] ７丁目"
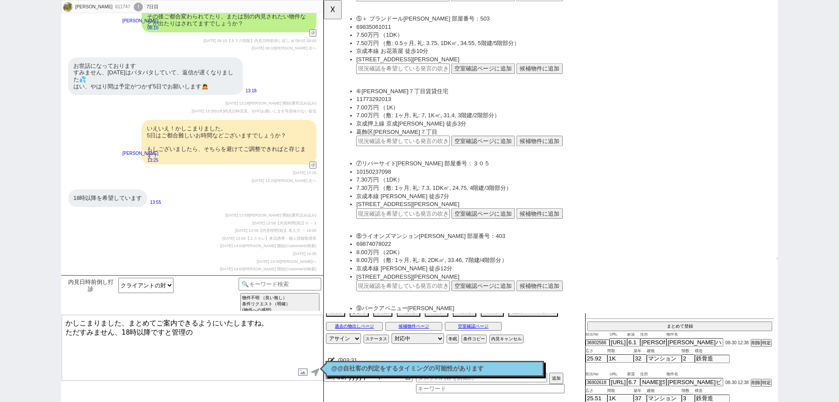
scroll to position [1242, 0]
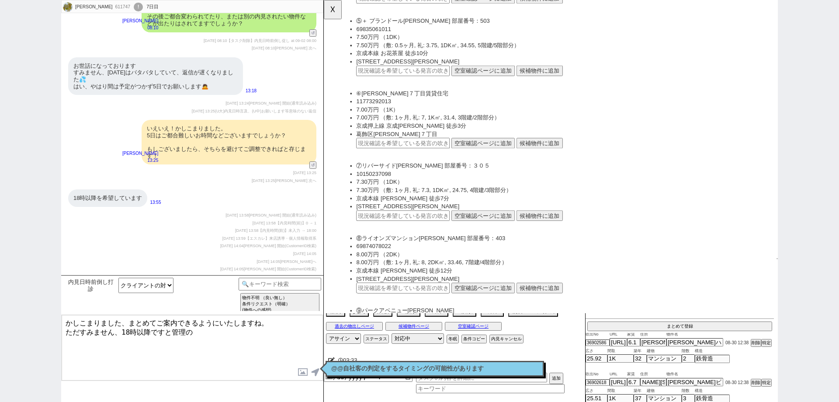
click at [173, 278] on div "その他ライオンズマンション、パークハイツ [PERSON_NAME] 、 [PERSON_NAME][GEOGRAPHIC_DATA]、 [PERSON_NA…" at bounding box center [155, 293] width 175 height 31
click at [174, 278] on div "その他ライオンズマンション、パークハイツ [PERSON_NAME] 、 [PERSON_NAME][GEOGRAPHIC_DATA]、 [PERSON_NA…" at bounding box center [155, 293] width 175 height 31
click at [178, 278] on div "その他ライオンズマンション、パークハイツ [PERSON_NAME] 、 [PERSON_NAME][GEOGRAPHIC_DATA]、 [PERSON_NA…" at bounding box center [155, 293] width 175 height 31
click at [449, 149] on input "text" at bounding box center [409, 153] width 100 height 11
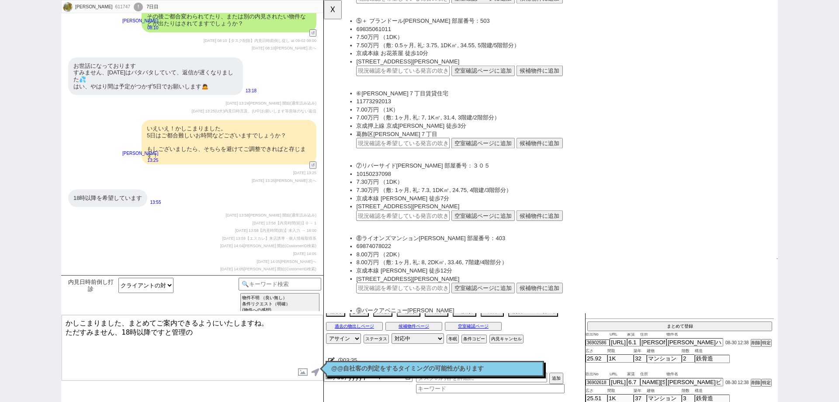
paste input "36933317"
type input "36933317"
click at [479, 149] on button "空室確認ページに追加" at bounding box center [495, 153] width 68 height 11
drag, startPoint x: 449, startPoint y: 36, endPoint x: 407, endPoint y: 34, distance: 41.6
click at [449, 35] on input "OK" at bounding box center [444, 32] width 16 height 11
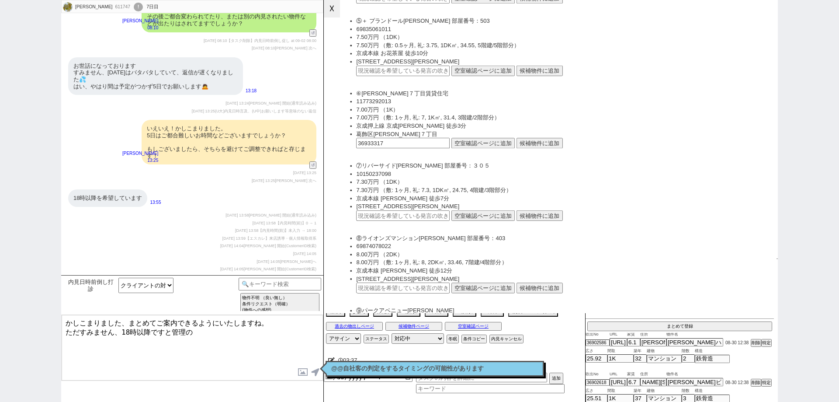
click at [334, 13] on button "☓" at bounding box center [332, 8] width 16 height 17
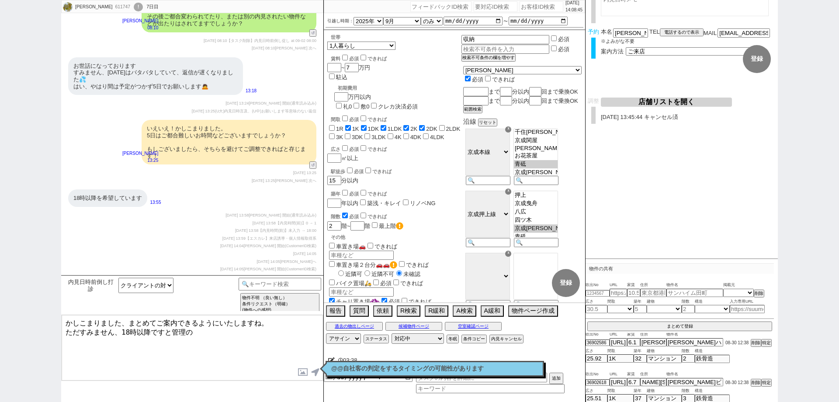
click at [199, 331] on textarea "かしこまりました、まとめてご案内できるようにいたしますね。 ただすみません、18時以降ですと管理の" at bounding box center [192, 348] width 261 height 66
type textarea "かしこまりました、まとめてご案内できるようにいたしますね。 ただすみません、18時以降ですと管理会社やオーナー等の営業時間外となるためご調整が難しそうでして、、"
click at [215, 357] on textarea "かしこまりました、まとめてご案内できるようにいたしますね。 ただすみません、18時以降ですと管理会社やオーナー等の営業時間外となるためご調整が難しそうでして、、" at bounding box center [192, 348] width 261 height 66
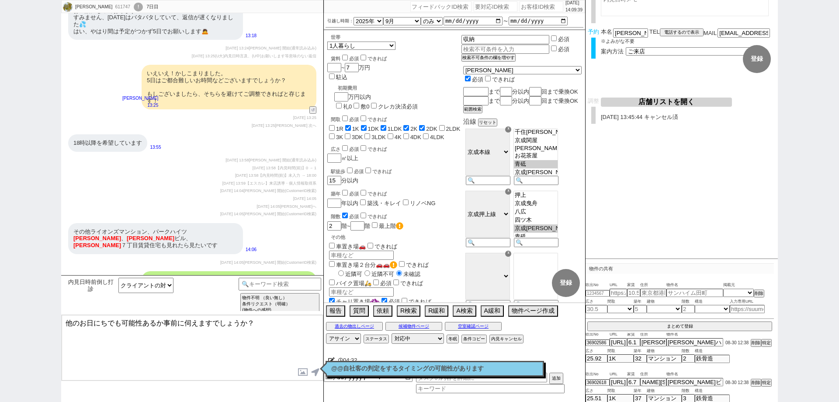
drag, startPoint x: 248, startPoint y: 323, endPoint x: 0, endPoint y: 297, distance: 249.5
click at [0, 297] on div "[PERSON_NAME] 611747 ! 0 7日目 冬眠中 自社客 スミカ スミカ_BPO チャット全表示 [DATE] 新しくフォローされました (0…" at bounding box center [419, 201] width 839 height 402
paste textarea "[DATE]を除く10時～16時半の間にスタートできる別のお日にち"
type textarea "[DATE]を除く10時～16時半の間にスタートできる別のお日にちはございませんでしょうか？"
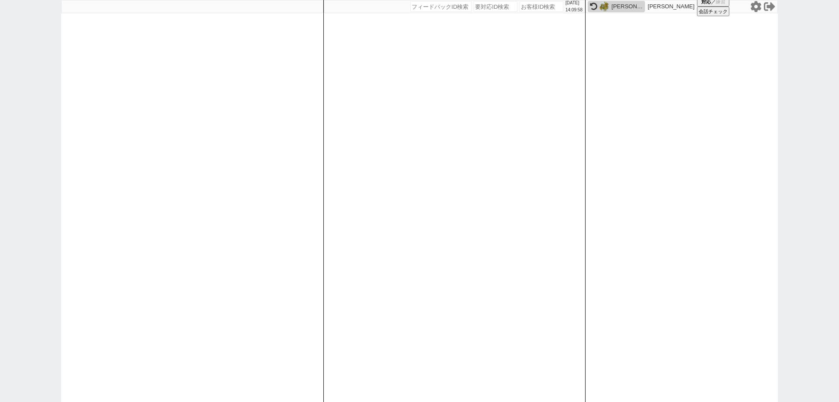
scroll to position [0, 0]
click at [367, 220] on div "[DATE] 14:09:59 候補物件を追加してしてください 紹介した物件一覧 他社物件を追加する 空室確認ページに追加・削除 紹介した物件一覧 他社物件を…" at bounding box center [454, 201] width 262 height 402
drag, startPoint x: 0, startPoint y: 169, endPoint x: 98, endPoint y: 173, distance: 98.0
click at [4, 170] on div "2025/09/02 14:00:58 候補物件を追加してしてください 紹介した物件一覧 他社物件を追加する 空室確認ページに追加・削除 紹介した物件一覧 他…" at bounding box center [419, 201] width 839 height 402
